Goal: Transaction & Acquisition: Purchase product/service

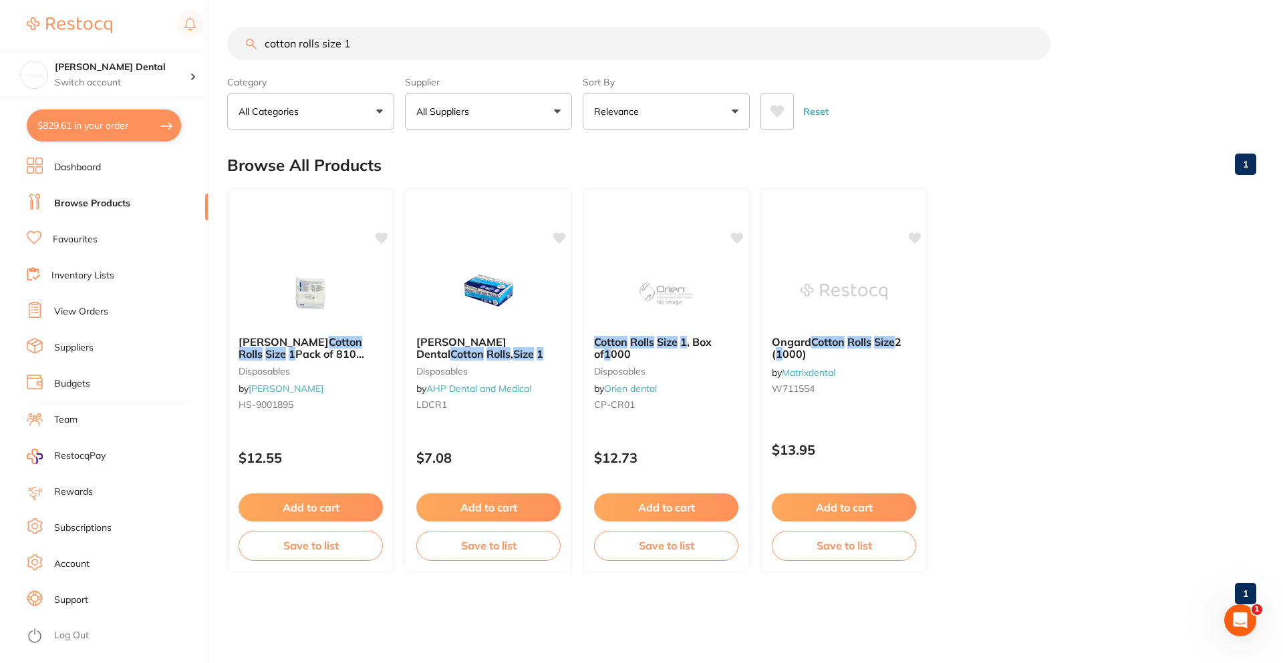
drag, startPoint x: 144, startPoint y: 54, endPoint x: 40, endPoint y: 40, distance: 105.2
click at [55, 51] on div "$829.61 [PERSON_NAME] Dental Switch account [PERSON_NAME] Dental $829.61 in you…" at bounding box center [641, 331] width 1283 height 663
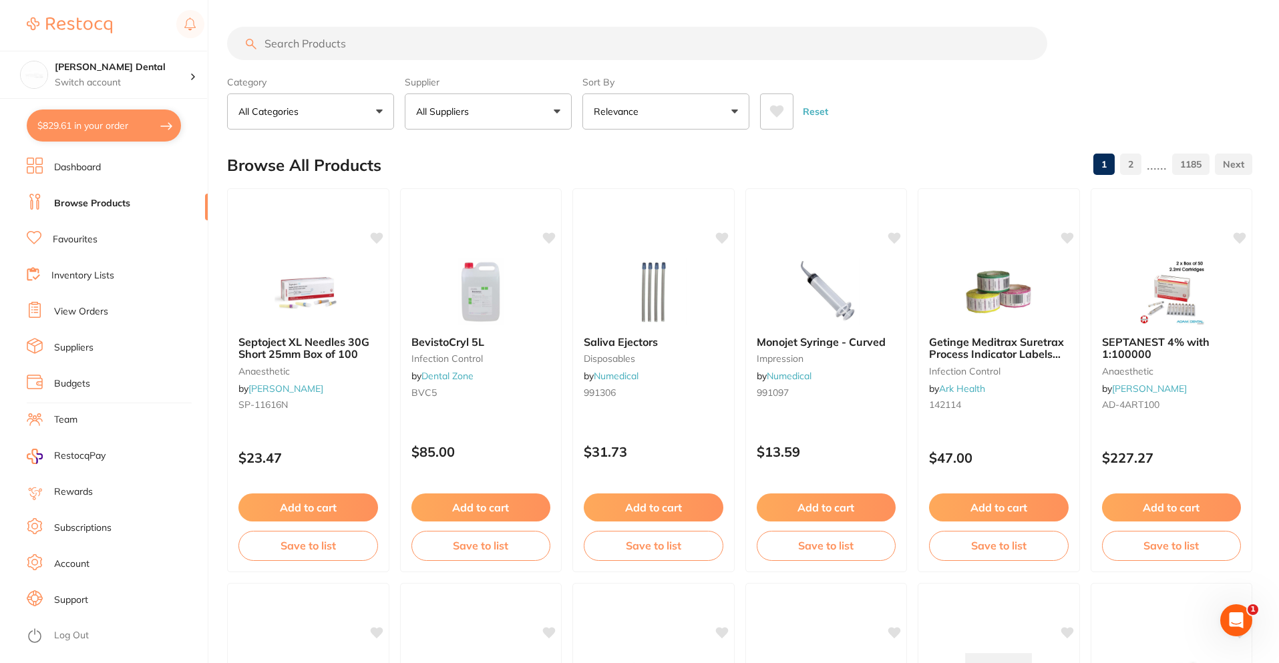
click at [84, 241] on link "Favourites" at bounding box center [75, 239] width 45 height 13
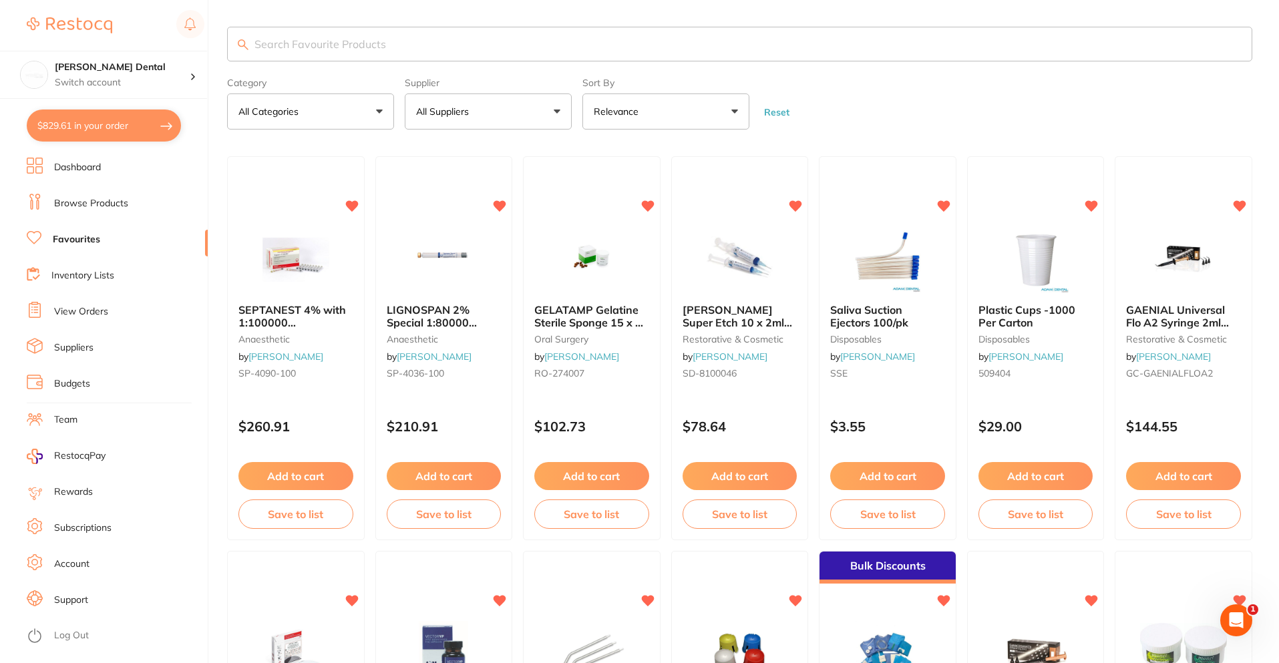
click at [391, 44] on input "search" at bounding box center [739, 44] width 1025 height 35
click at [106, 194] on li "Browse Products" at bounding box center [117, 204] width 181 height 20
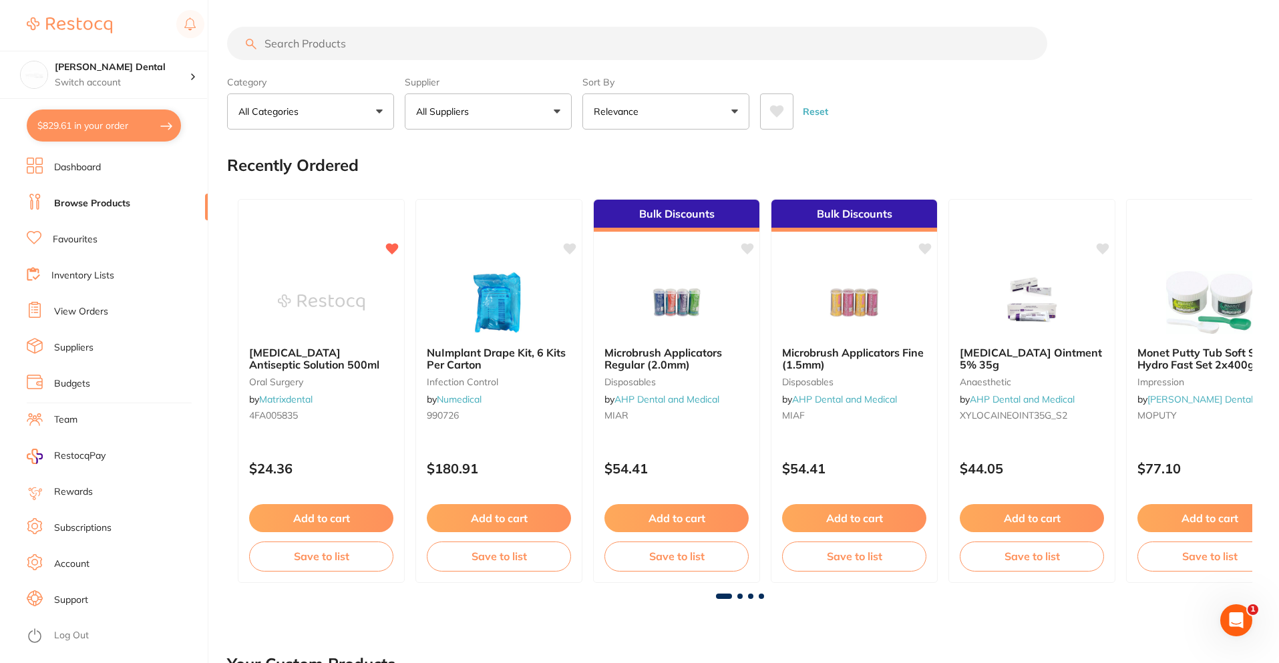
click at [327, 49] on input "search" at bounding box center [637, 43] width 820 height 33
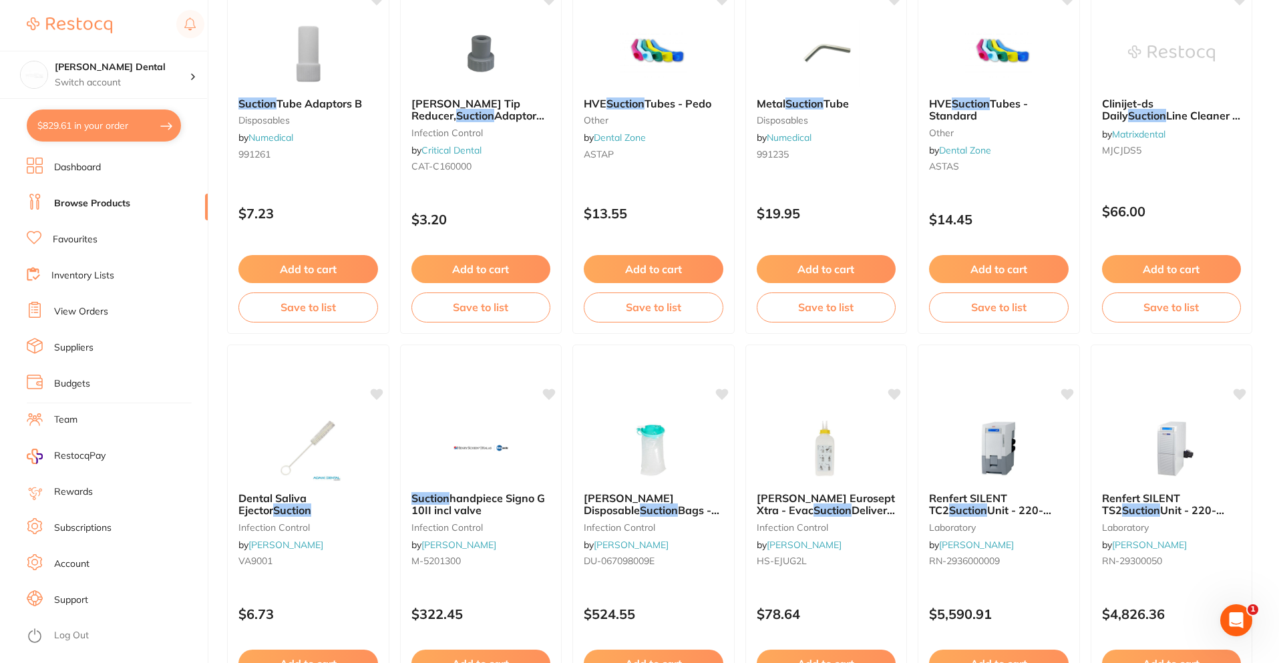
scroll to position [1470, 0]
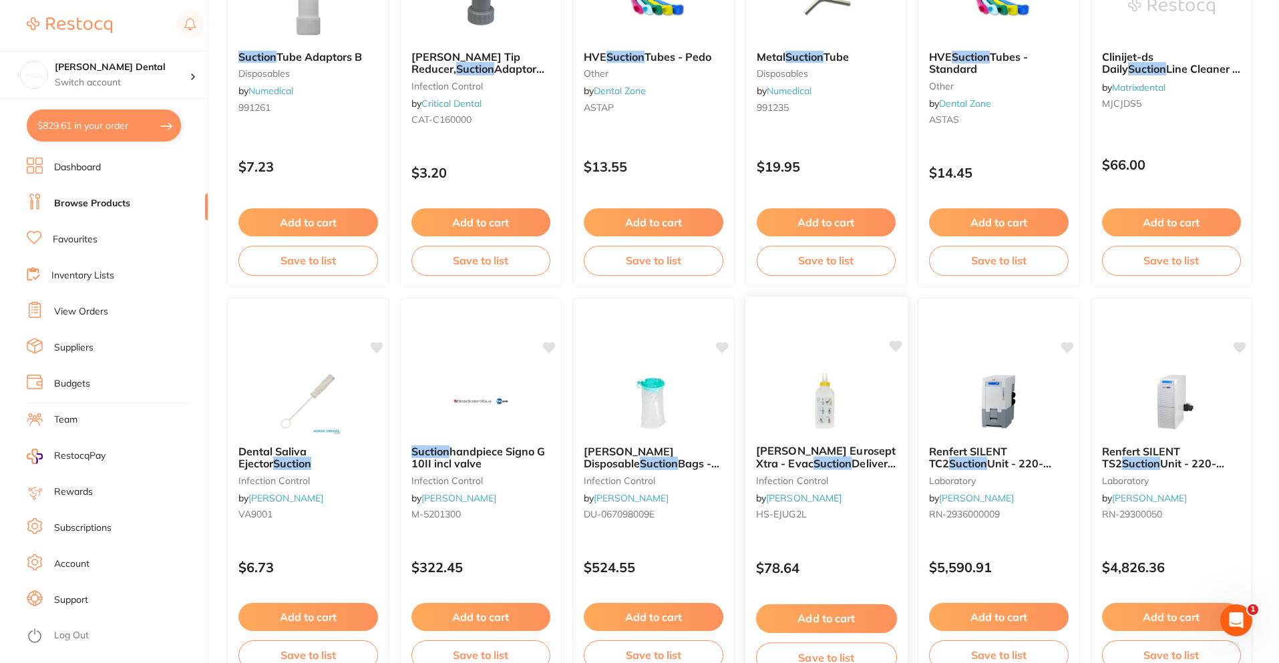
click at [794, 456] on span "[PERSON_NAME] Eurosept Xtra - Evac" at bounding box center [826, 457] width 140 height 26
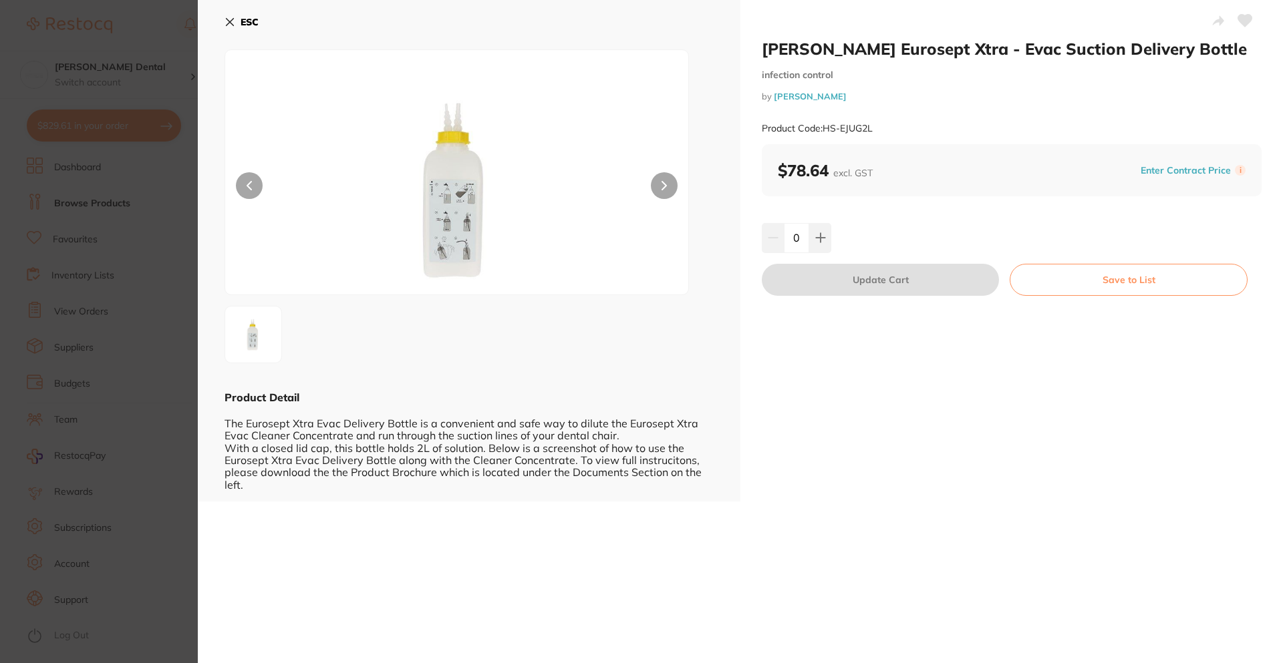
click at [653, 184] on button at bounding box center [664, 185] width 27 height 27
click at [263, 25] on div "ESC" at bounding box center [468, 30] width 489 height 39
click at [257, 26] on b "ESC" at bounding box center [250, 22] width 18 height 12
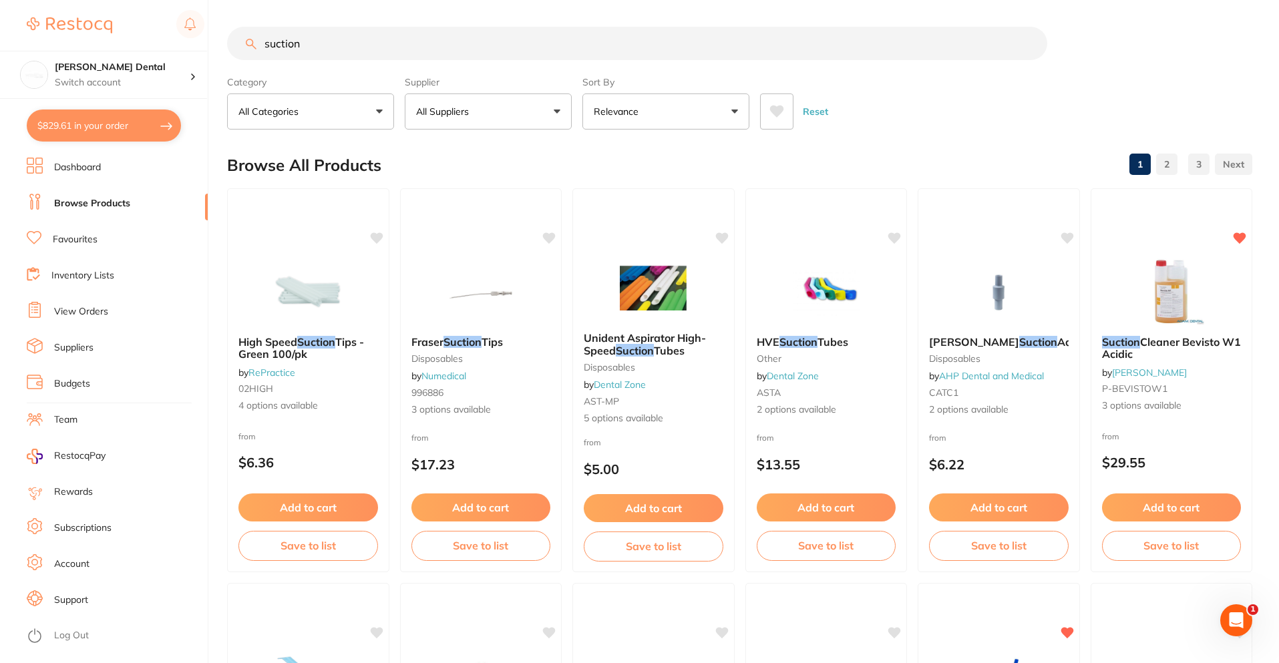
click at [339, 37] on input "suction" at bounding box center [637, 43] width 820 height 33
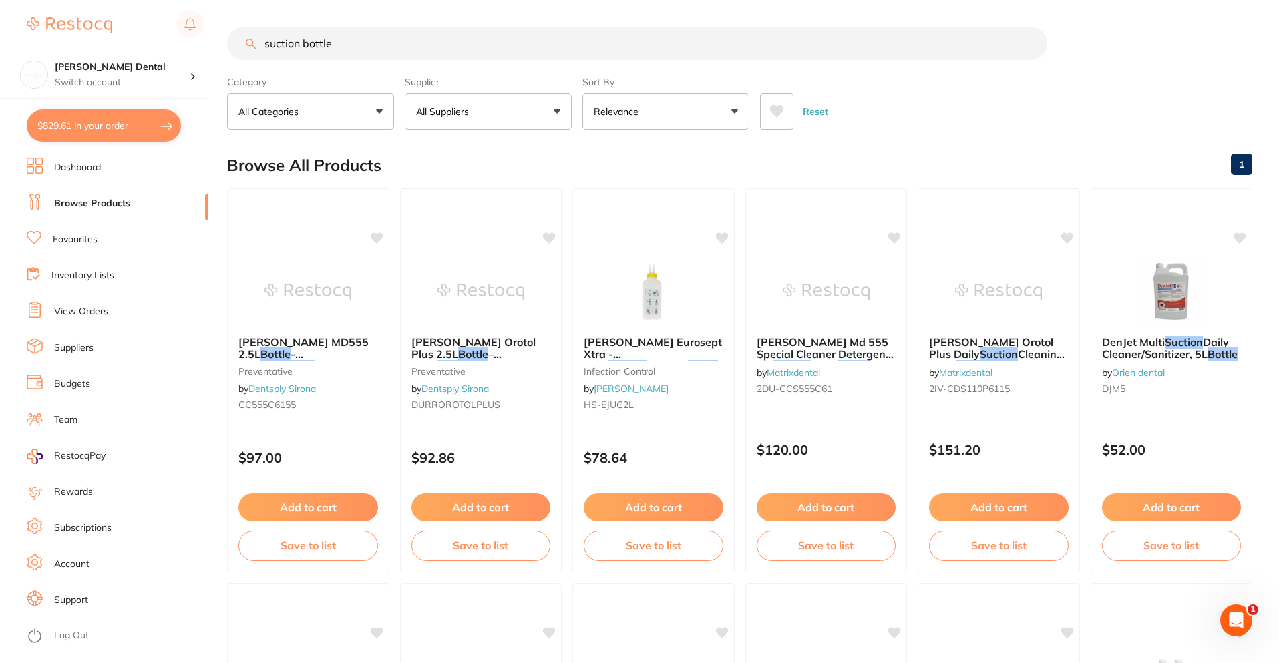
drag, startPoint x: 351, startPoint y: 40, endPoint x: -90, endPoint y: 60, distance: 442.1
click at [0, 60] on html "$829.61 [PERSON_NAME] Dental Switch account [PERSON_NAME] Dental $829.61 in you…" at bounding box center [639, 331] width 1279 height 663
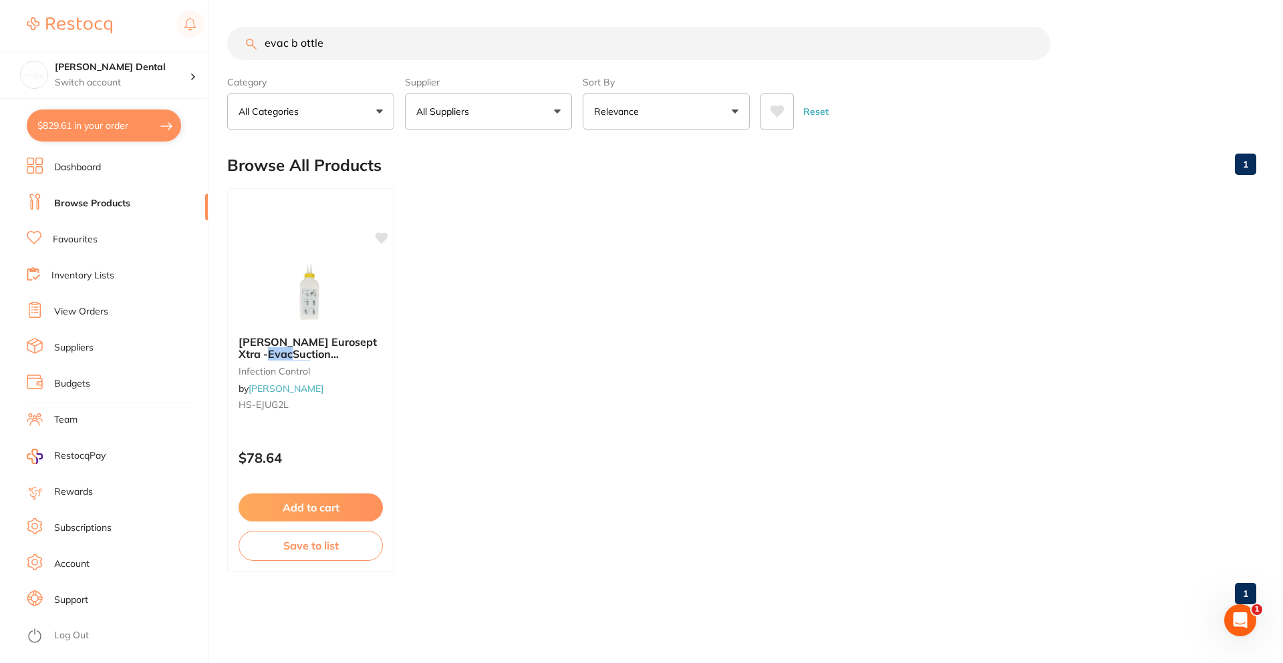
drag, startPoint x: 340, startPoint y: 45, endPoint x: -51, endPoint y: 8, distance: 392.6
click at [0, 8] on html "$829.61 [PERSON_NAME] Dental Switch account [PERSON_NAME] Dental $829.61 in you…" at bounding box center [641, 331] width 1283 height 663
type input "s"
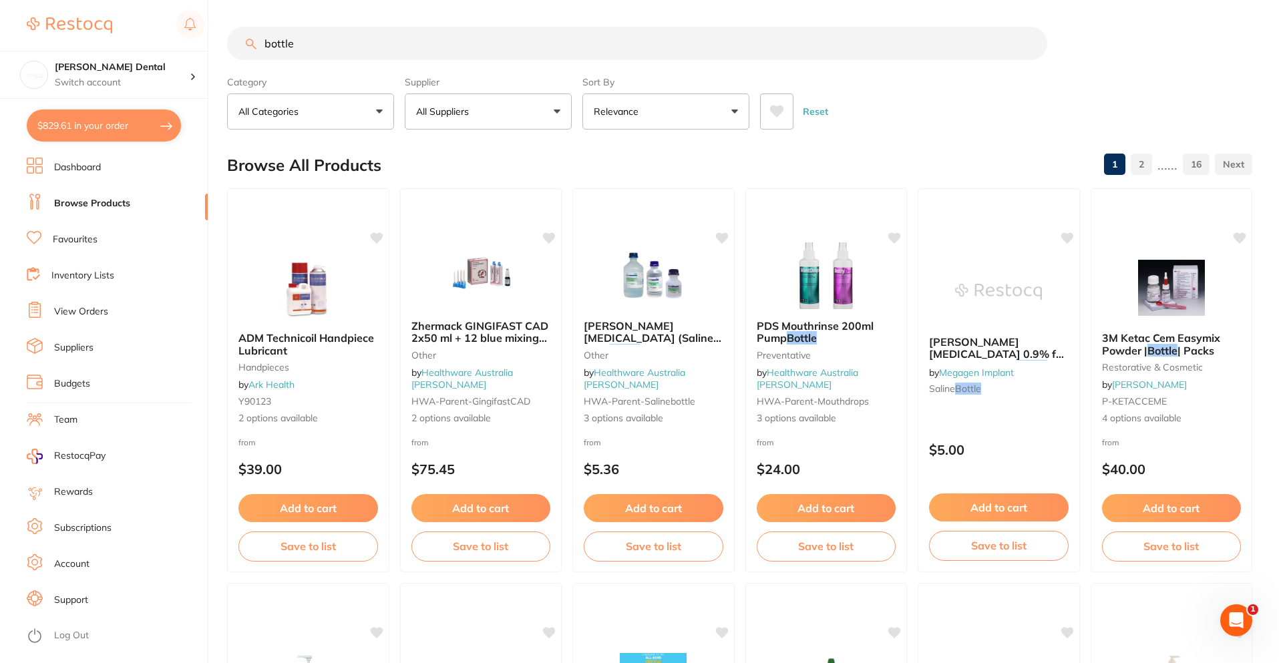
drag, startPoint x: 332, startPoint y: 57, endPoint x: 53, endPoint y: 31, distance: 280.5
click at [54, 33] on div "$829.61 [PERSON_NAME] Dental Switch account [PERSON_NAME] Dental $829.61 in you…" at bounding box center [639, 331] width 1279 height 663
type input "suction cleaning bottle"
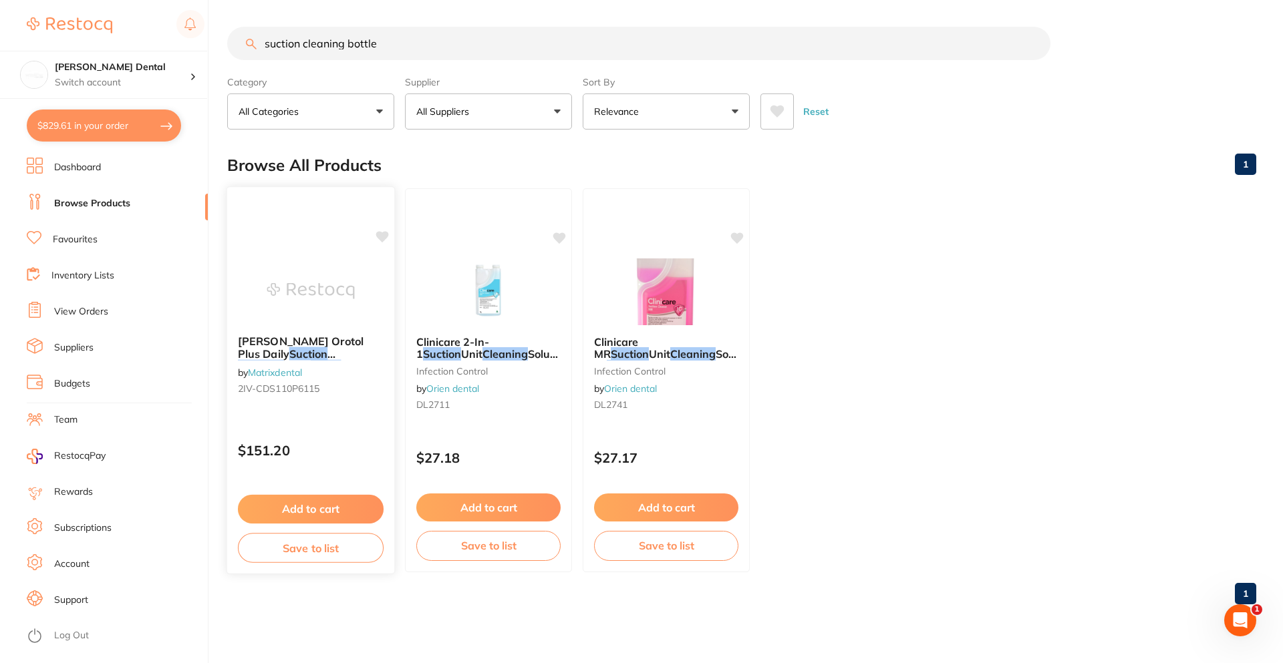
click at [311, 359] on span "2.5ltr" at bounding box center [297, 365] width 27 height 13
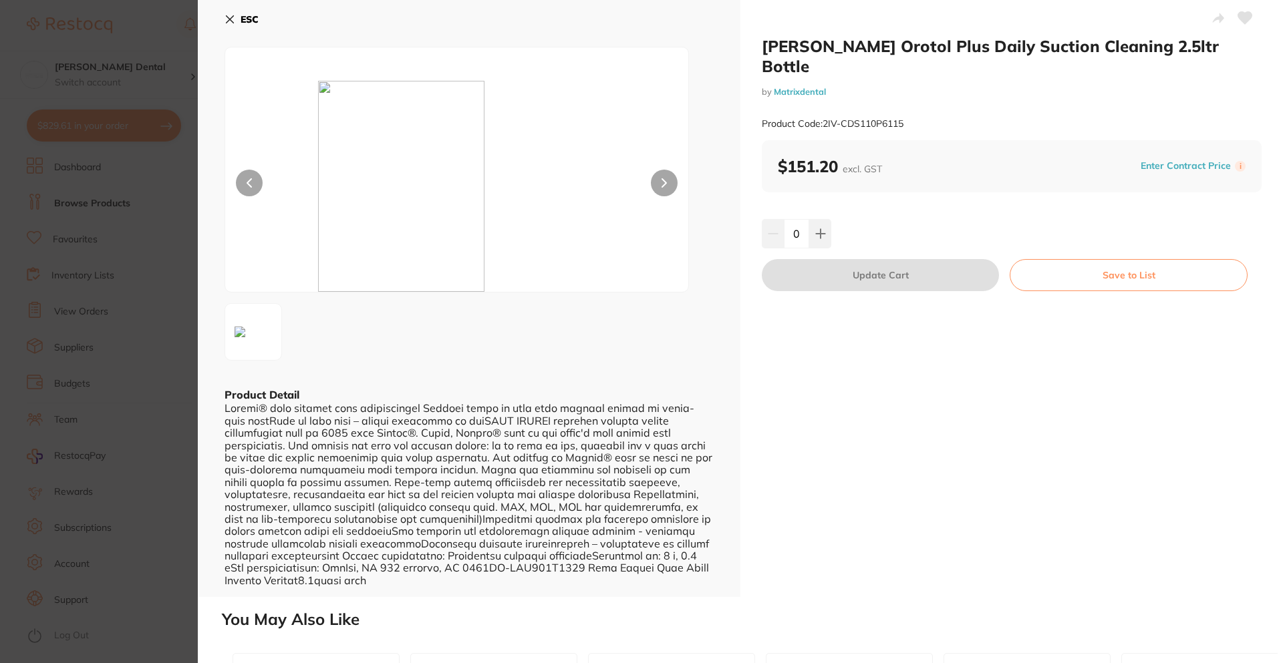
scroll to position [380, 0]
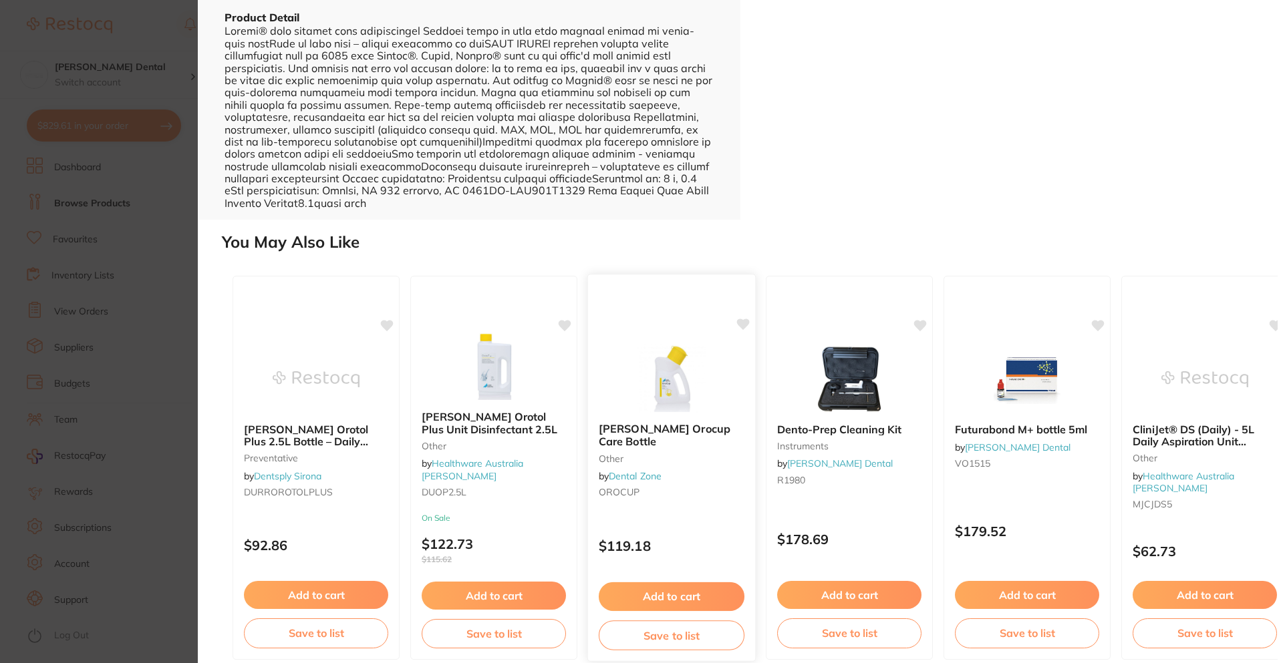
click at [675, 423] on b "[PERSON_NAME] Orocup Care Bottle" at bounding box center [672, 435] width 146 height 25
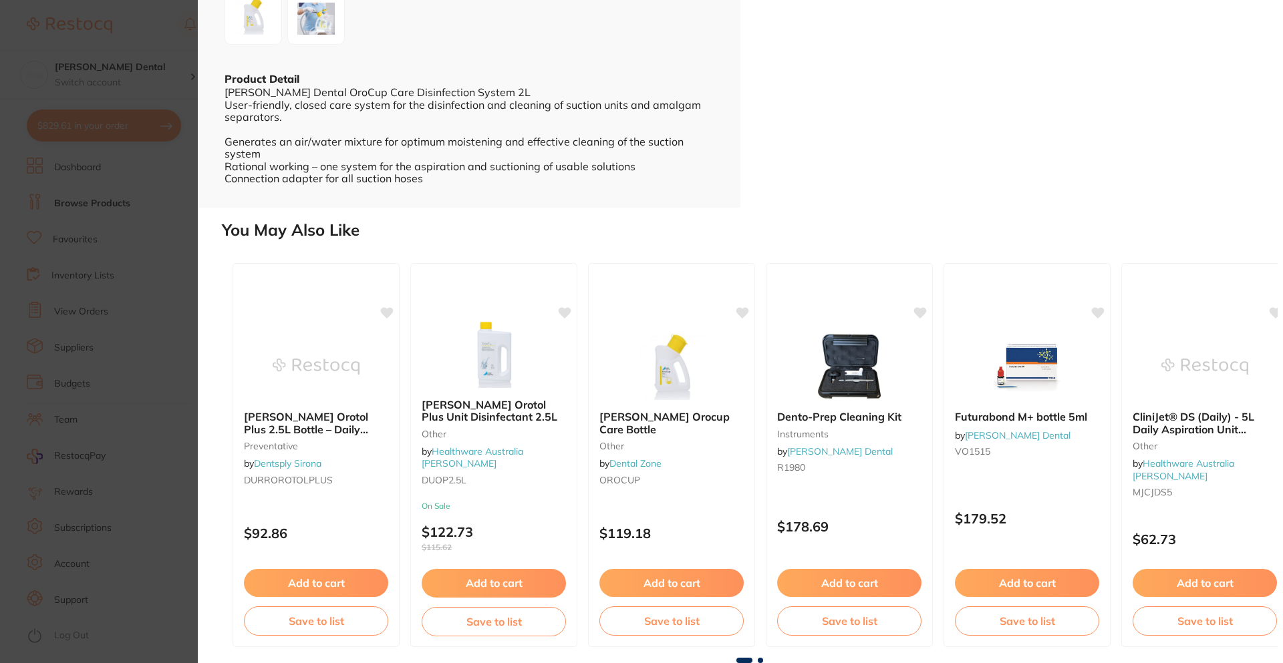
click at [324, 40] on img at bounding box center [316, 16] width 48 height 48
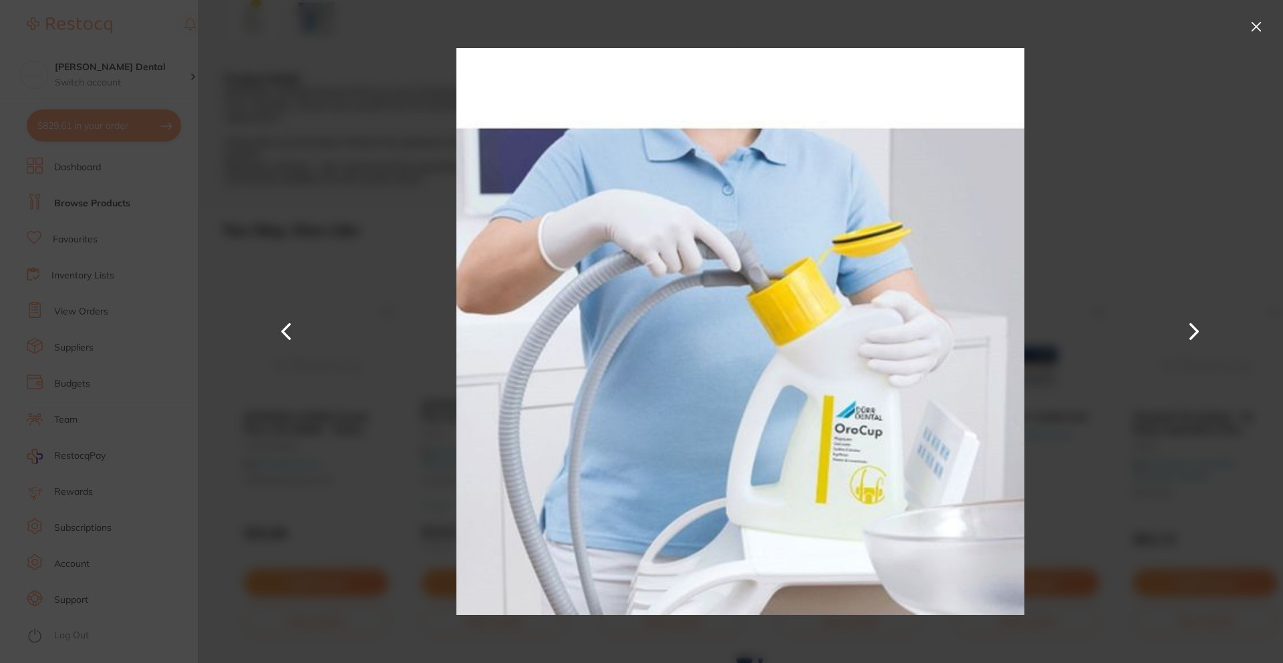
click at [325, 330] on div at bounding box center [740, 331] width 1085 height 663
click at [345, 408] on div at bounding box center [740, 331] width 1085 height 663
click at [1251, 29] on button at bounding box center [1255, 26] width 21 height 21
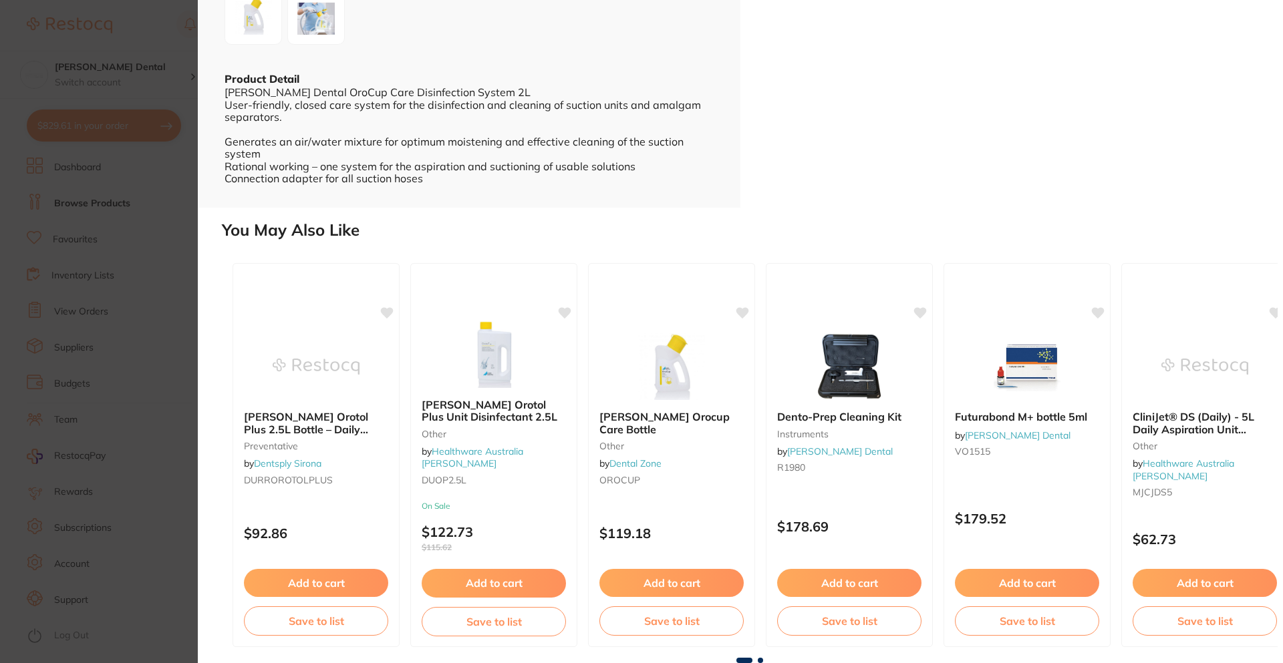
type input "1"
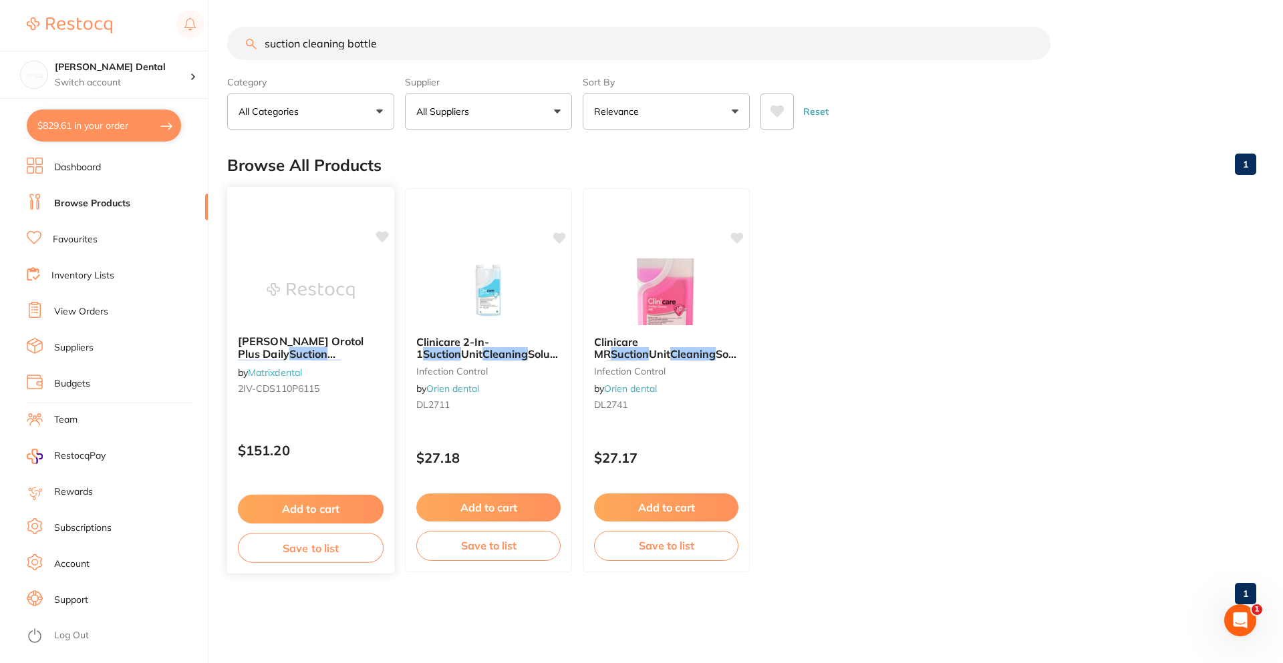
click at [313, 341] on span "[PERSON_NAME] Orotol Plus Daily" at bounding box center [301, 348] width 126 height 26
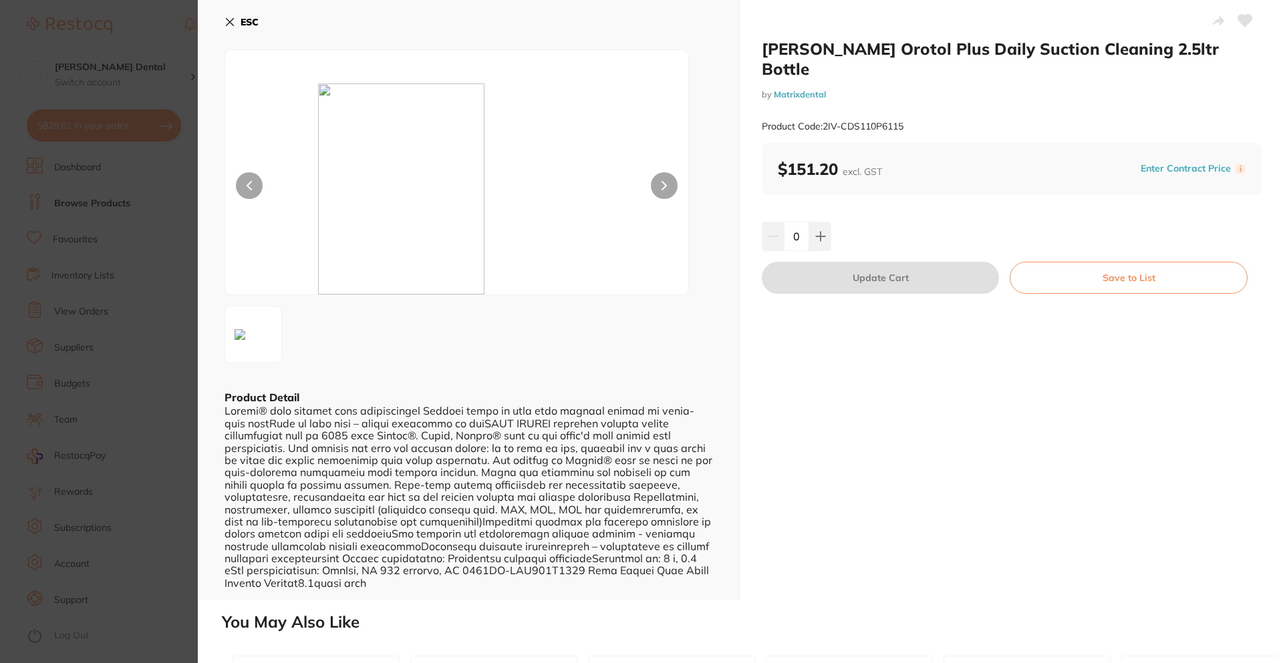
click at [84, 223] on section "[PERSON_NAME] Orotol Plus Daily Suction Cleaning 2.5ltr Bottle by Matrixdental …" at bounding box center [641, 331] width 1283 height 663
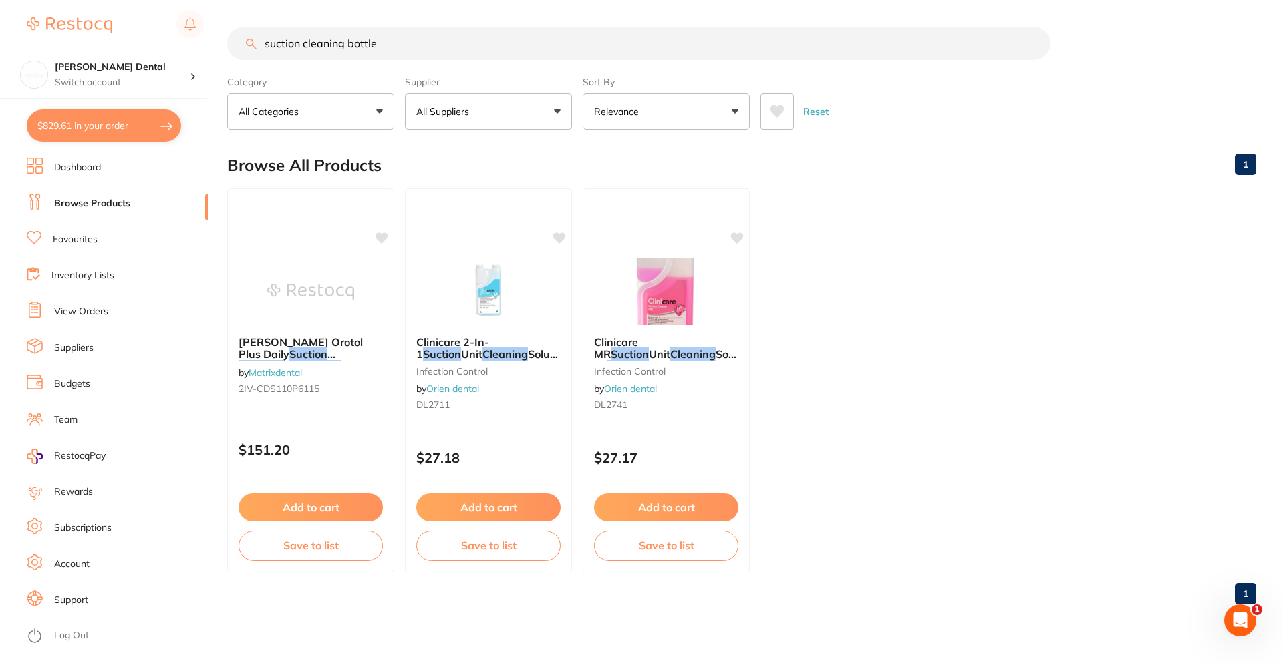
click at [677, 663] on div "$829.61 [PERSON_NAME] Dental Switch account [PERSON_NAME] Dental $829.61 in you…" at bounding box center [641, 331] width 1283 height 663
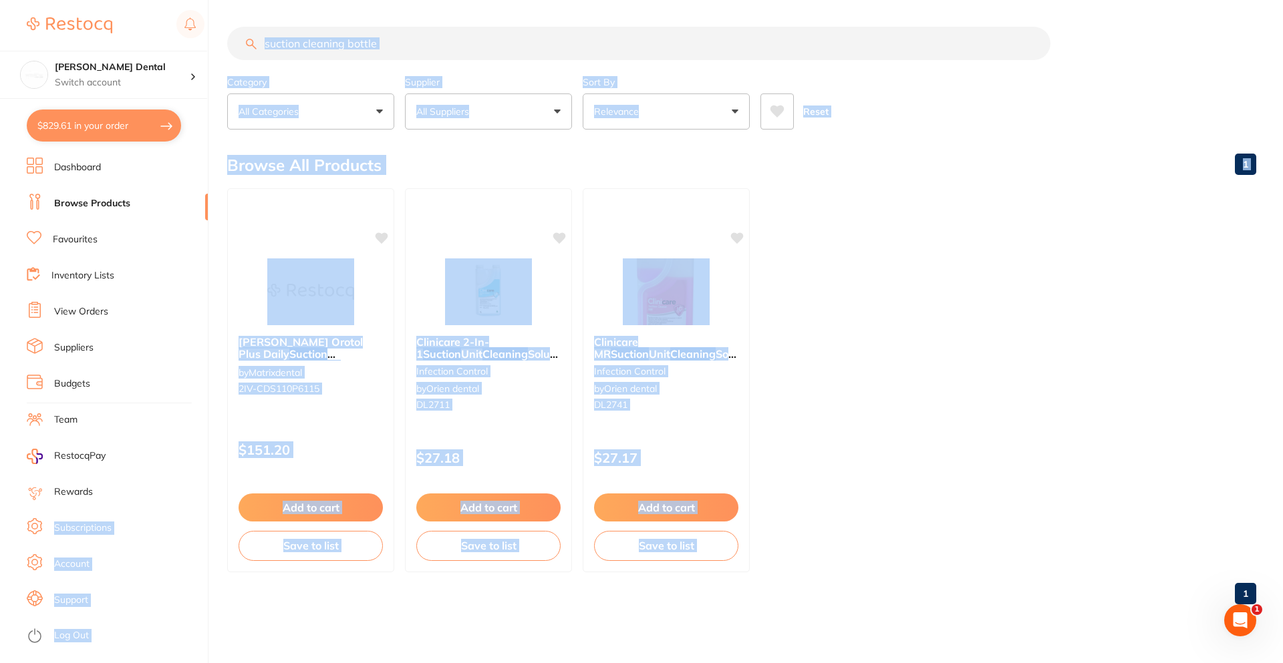
drag, startPoint x: 256, startPoint y: 649, endPoint x: 222, endPoint y: 646, distance: 33.5
click at [256, 649] on div "suction cleaning bottle Category All Categories All Categories infection contro…" at bounding box center [755, 331] width 1056 height 663
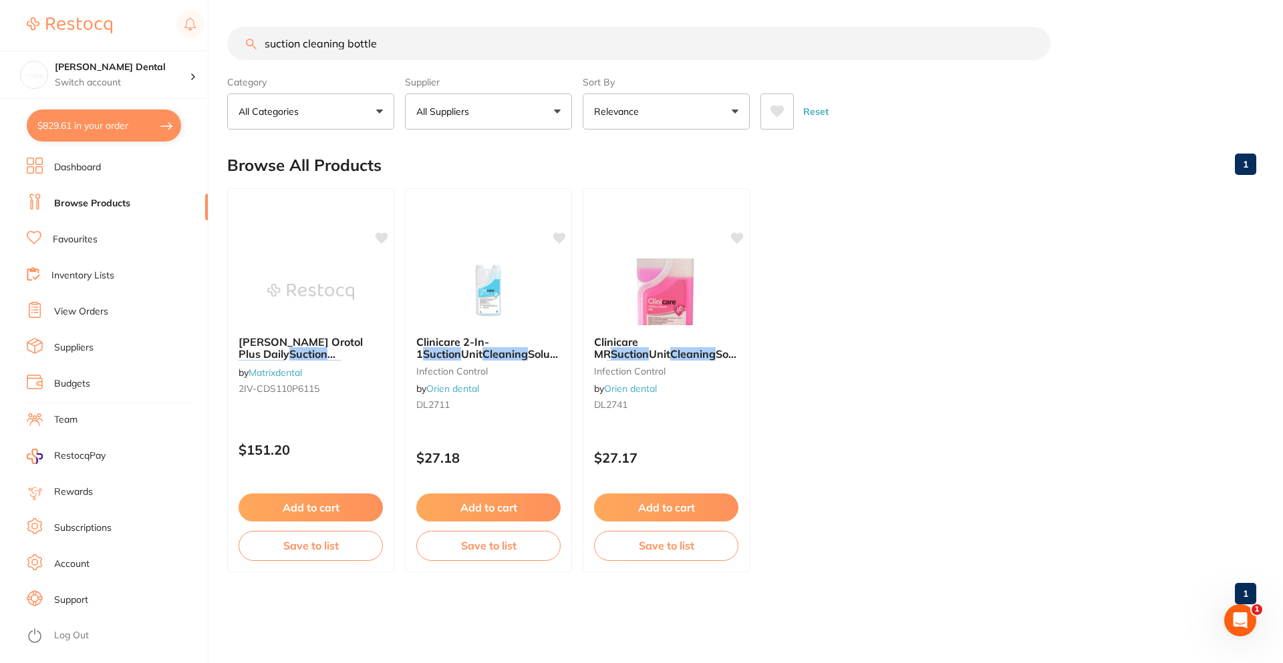
click at [74, 133] on button "$829.61 in your order" at bounding box center [104, 126] width 154 height 32
